Goal: Transaction & Acquisition: Purchase product/service

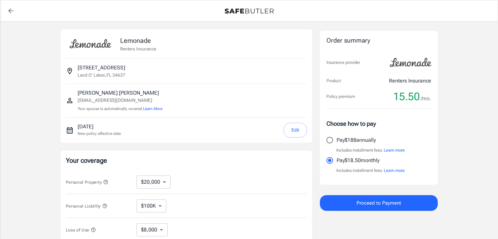
select select "20000"
select select "500"
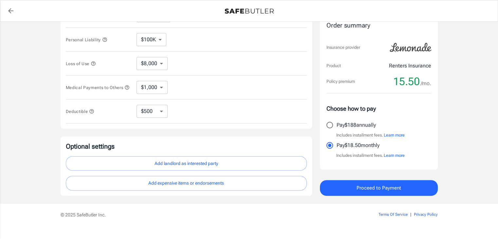
scroll to position [178, 0]
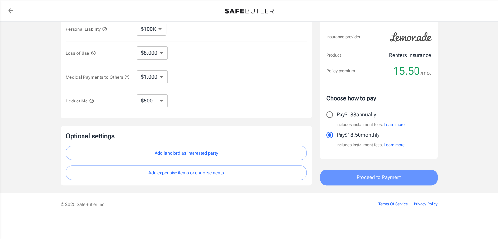
click at [375, 174] on span "Proceed to Payment" at bounding box center [379, 177] width 45 height 9
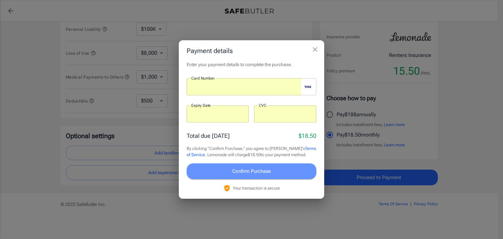
click at [252, 170] on span "Confirm Purchase" at bounding box center [251, 171] width 39 height 9
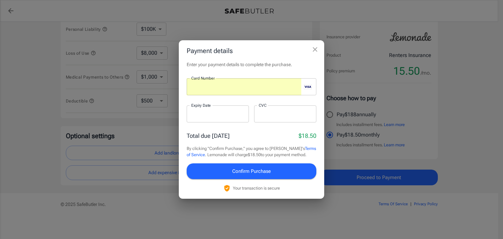
click at [238, 134] on div "Total due [DATE] $18.50" at bounding box center [252, 135] width 130 height 9
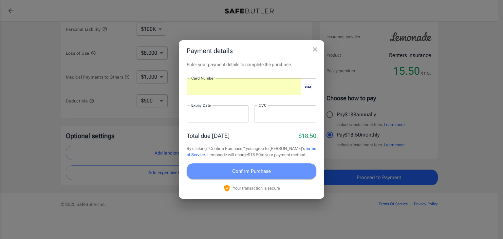
click at [255, 167] on span "Confirm Purchase" at bounding box center [251, 171] width 39 height 9
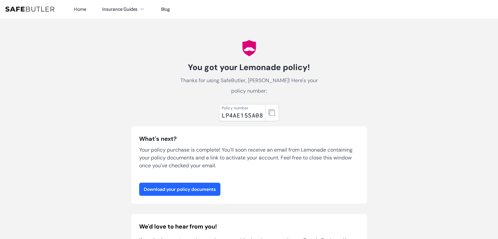
click at [179, 183] on link "Download your policy documents" at bounding box center [179, 189] width 81 height 13
